Goal: Information Seeking & Learning: Learn about a topic

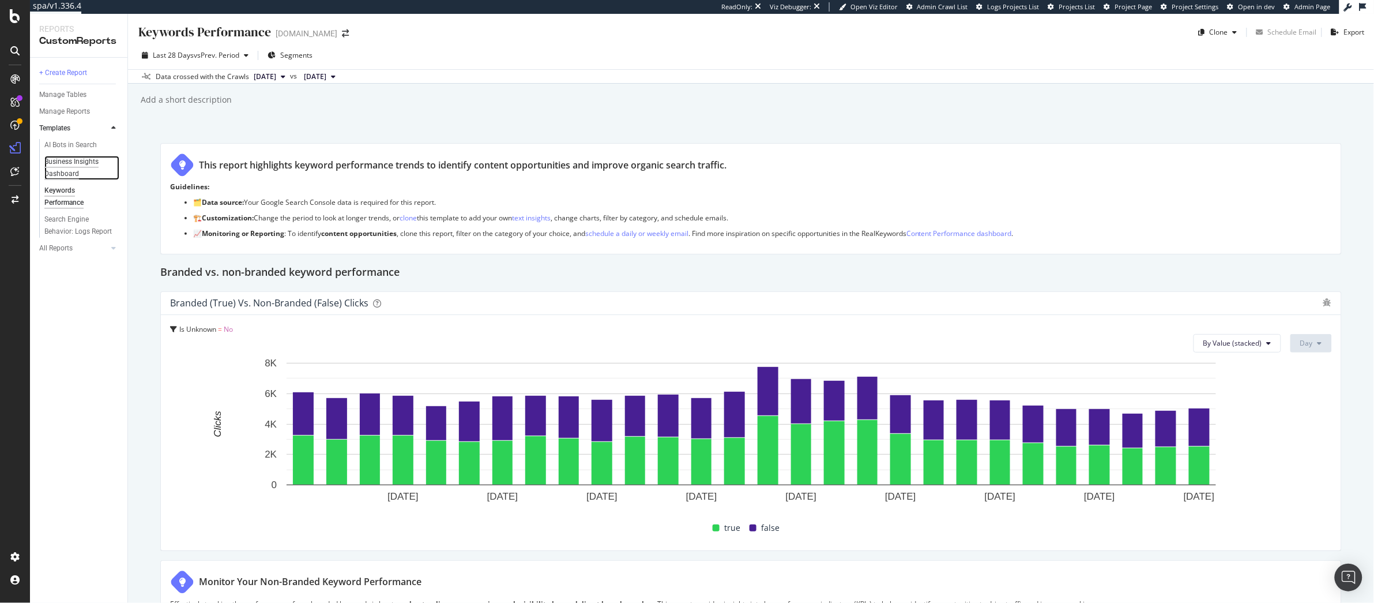
click at [66, 157] on div "Business Insights Dashboard" at bounding box center [77, 168] width 66 height 24
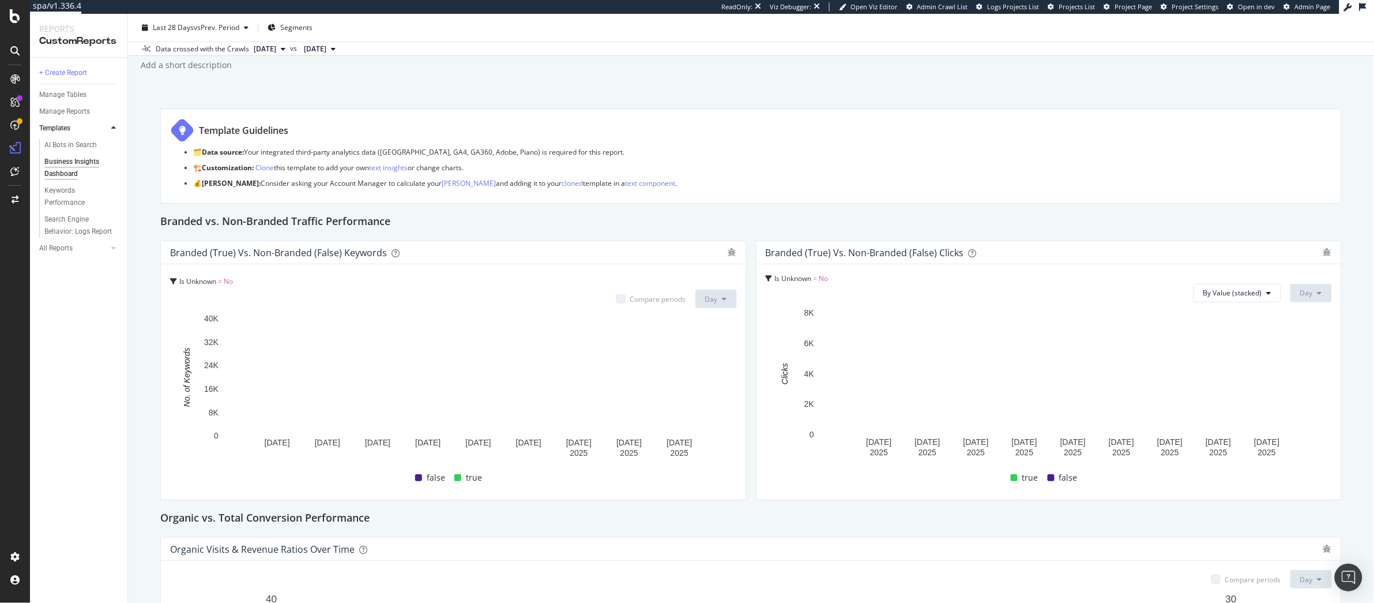
scroll to position [43, 0]
